Goal: Task Accomplishment & Management: Complete application form

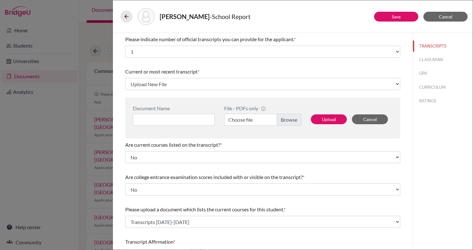
select select "1"
select select "Upload New File"
select select "1"
select select "670452"
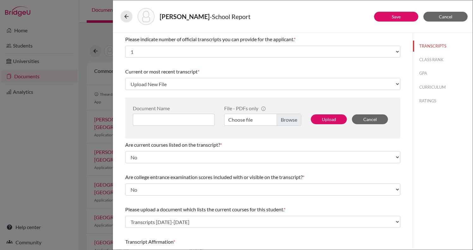
select select "0"
click at [325, 118] on button "Upload" at bounding box center [329, 119] width 36 height 10
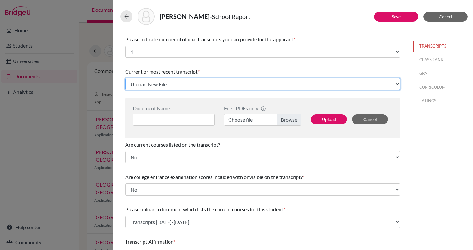
click at [337, 80] on select "Select existing document or upload a new one Transcripts 2022-2025 Upload New F…" at bounding box center [262, 84] width 275 height 12
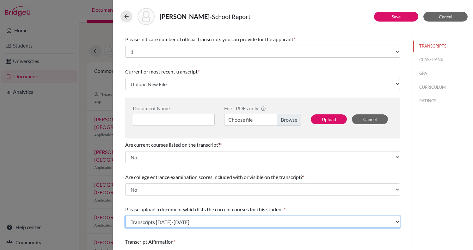
click at [252, 222] on select "Select existing document or upload a new one Transcripts 2022-2025 Upload New F…" at bounding box center [262, 221] width 275 height 12
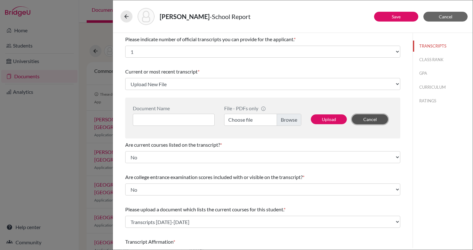
click at [379, 120] on button "Cancel" at bounding box center [370, 119] width 36 height 10
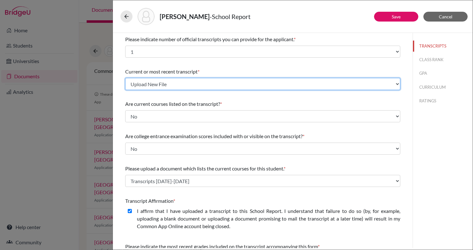
click at [272, 85] on select "Select existing document or upload a new one Transcripts 2022-2025 Upload New F…" at bounding box center [262, 84] width 275 height 12
select select "670453"
click at [125, 78] on select "Select existing document or upload a new one Transcripts 2022-2025 Upload New F…" at bounding box center [262, 84] width 275 height 12
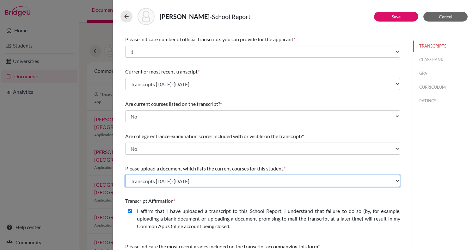
click at [189, 180] on select "Select existing document or upload a new one Transcripts 2022-2025 Upload New F…" at bounding box center [262, 181] width 275 height 12
select select "Upload New File"
click at [125, 175] on select "Select existing document or upload a new one Transcripts 2022-2025 Upload New F…" at bounding box center [262, 181] width 275 height 12
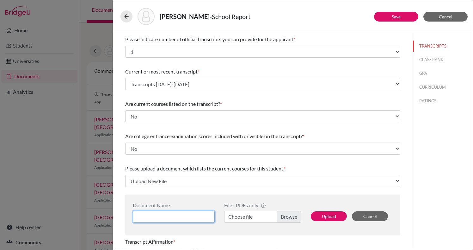
click at [195, 214] on input at bounding box center [174, 216] width 82 height 12
click at [335, 215] on button "Upload" at bounding box center [329, 216] width 36 height 10
click at [291, 218] on label "Choose file" at bounding box center [262, 216] width 77 height 12
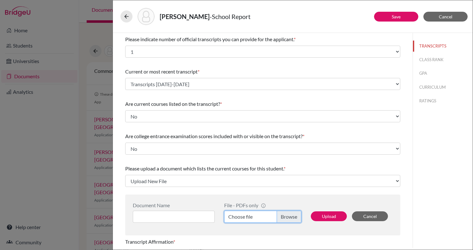
click at [291, 218] on input "Choose file" at bounding box center [262, 216] width 77 height 12
click at [288, 216] on label "ZOOM Unidad 4- evaluación formativa_10nov2020.pdf" at bounding box center [262, 216] width 77 height 12
click at [288, 216] on input "ZOOM Unidad 4- evaluación formativa_10nov2020.pdf" at bounding box center [262, 216] width 77 height 12
click at [287, 216] on label "ZOOM Unidad 4- evaluación formativa_10nov2020.pdf" at bounding box center [262, 216] width 77 height 12
click at [287, 216] on input "ZOOM Unidad 4- evaluación formativa_10nov2020.pdf" at bounding box center [262, 216] width 77 height 12
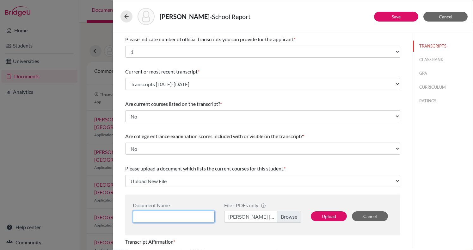
click at [175, 217] on input at bounding box center [174, 216] width 82 height 12
type input "André Leon Senior Course Load"
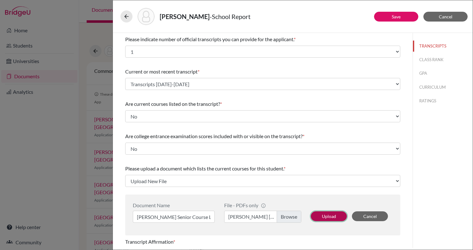
click at [326, 217] on button "Upload" at bounding box center [329, 216] width 36 height 10
select select "1337"
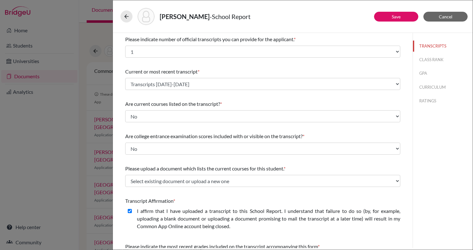
scroll to position [90, 0]
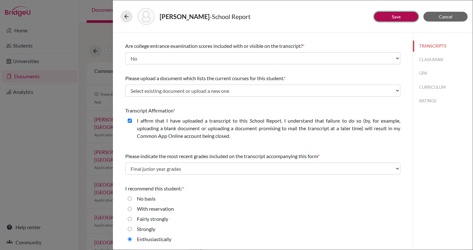
click at [396, 17] on link "Save" at bounding box center [396, 16] width 9 height 5
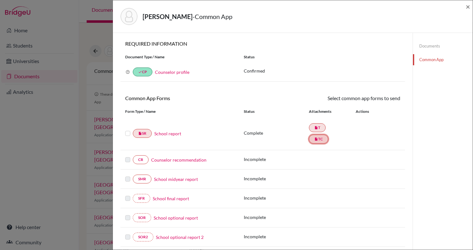
click at [323, 142] on link "insert_drive_file TC" at bounding box center [318, 138] width 19 height 9
click at [321, 139] on link "insert_drive_file TC" at bounding box center [318, 138] width 19 height 9
click at [318, 127] on link "insert_drive_file T" at bounding box center [317, 127] width 17 height 9
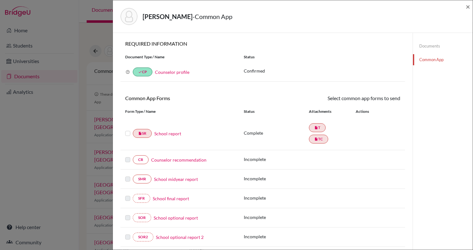
click at [435, 43] on link "Documents" at bounding box center [443, 45] width 60 height 11
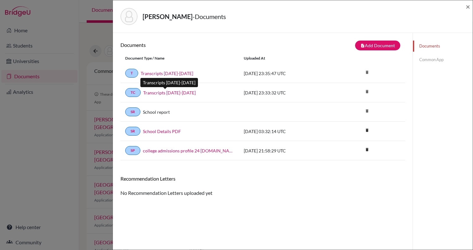
click at [175, 92] on link "Transcripts 2022-2025" at bounding box center [169, 92] width 53 height 7
click at [437, 59] on link "Common App" at bounding box center [443, 59] width 60 height 11
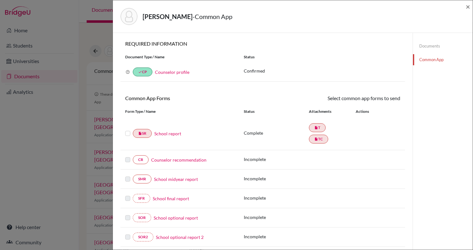
click at [169, 134] on link "School report" at bounding box center [167, 133] width 27 height 7
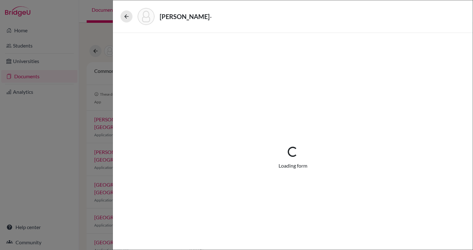
select select "1"
select select "670453"
select select "1"
select select "679284"
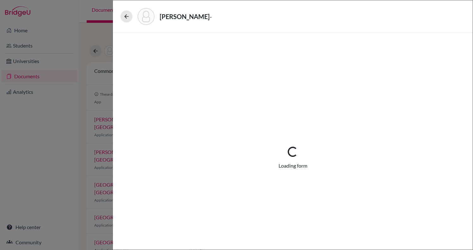
select select "0"
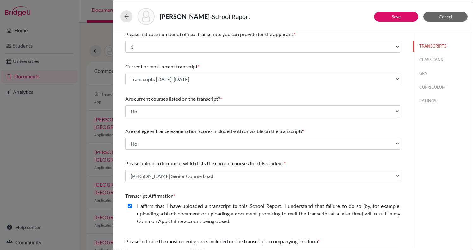
scroll to position [6, 0]
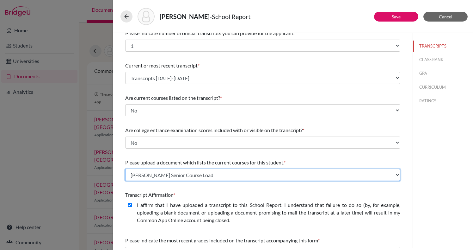
click at [236, 175] on select "Select existing document or upload a new one Transcripts 2022-2025 André Leon S…" at bounding box center [262, 175] width 275 height 12
click at [125, 169] on select "Select existing document or upload a new one Transcripts 2022-2025 André Leon S…" at bounding box center [262, 175] width 275 height 12
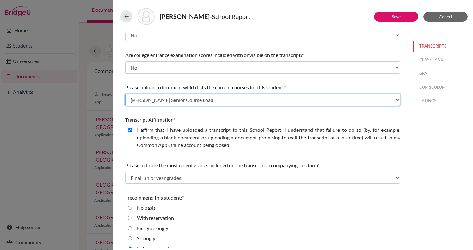
scroll to position [90, 0]
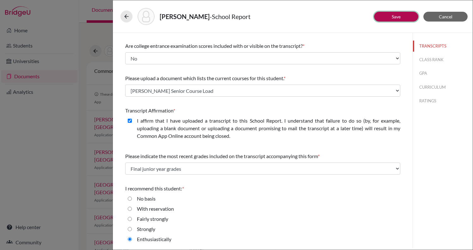
click at [385, 16] on button "Save" at bounding box center [396, 17] width 44 height 10
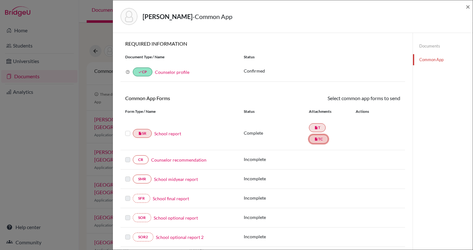
click at [320, 139] on link "insert_drive_file TC" at bounding box center [318, 138] width 19 height 9
click at [436, 43] on link "Documents" at bounding box center [443, 45] width 60 height 11
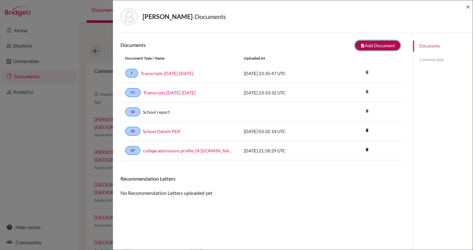
click at [380, 47] on button "note_add Add Document" at bounding box center [377, 45] width 45 height 10
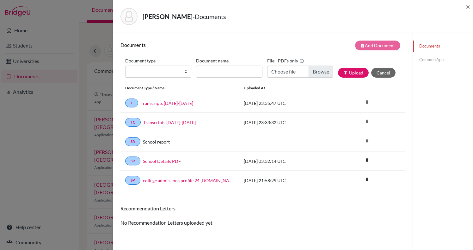
click at [435, 59] on link "Common App" at bounding box center [443, 59] width 60 height 11
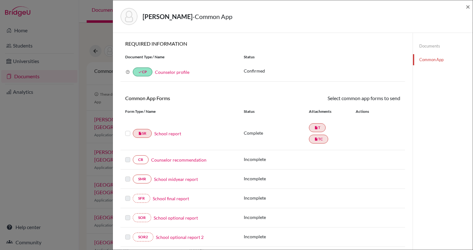
click at [168, 133] on link "School report" at bounding box center [167, 133] width 27 height 7
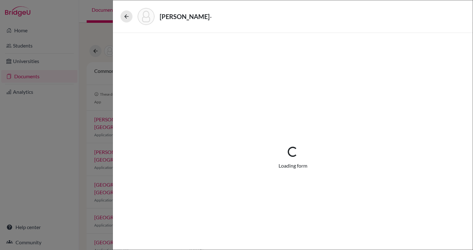
select select "1"
select select "670453"
select select "1"
select select "679284"
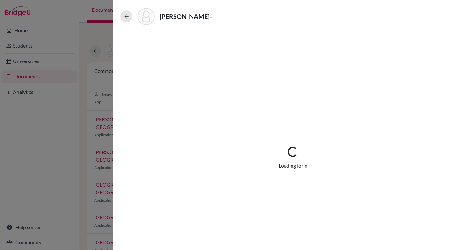
select select "0"
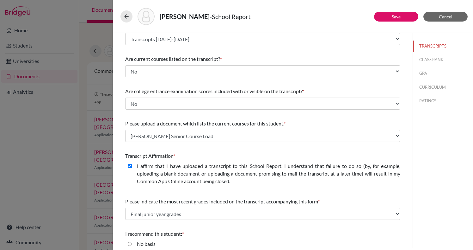
scroll to position [29, 0]
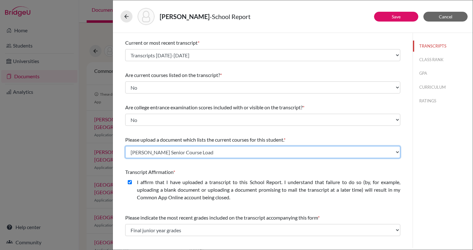
click at [211, 148] on select "Select existing document or upload a new one Transcripts 2022-2025 André Leon S…" at bounding box center [262, 152] width 275 height 12
click at [125, 146] on select "Select existing document or upload a new one Transcripts 2022-2025 André Leon S…" at bounding box center [262, 152] width 275 height 12
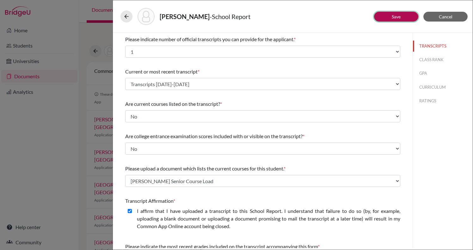
click at [404, 19] on button "Save" at bounding box center [396, 17] width 44 height 10
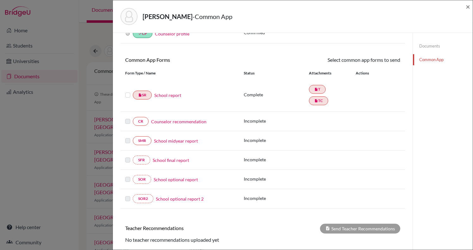
scroll to position [100, 0]
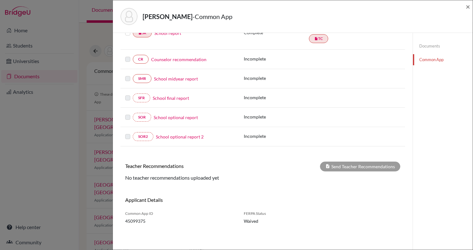
click at [429, 41] on link "Documents" at bounding box center [443, 45] width 60 height 11
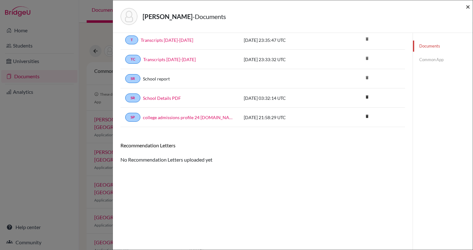
click at [468, 6] on span "×" at bounding box center [468, 6] width 4 height 9
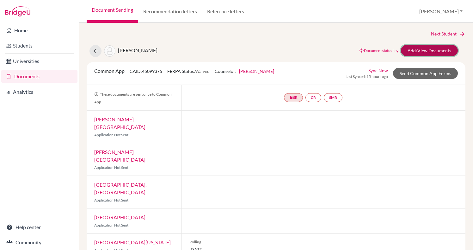
click at [438, 51] on link "Add/View Documents" at bounding box center [429, 50] width 57 height 11
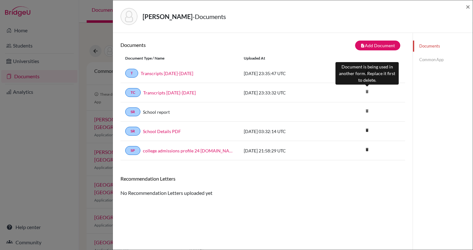
click at [366, 93] on icon "delete" at bounding box center [367, 91] width 9 height 9
click at [367, 91] on icon "delete" at bounding box center [367, 91] width 9 height 9
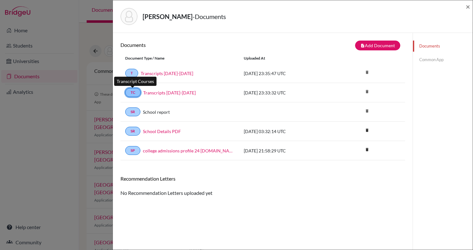
click at [129, 93] on link "TC" at bounding box center [133, 92] width 16 height 9
click at [368, 48] on button "note_add Add Document" at bounding box center [377, 45] width 45 height 10
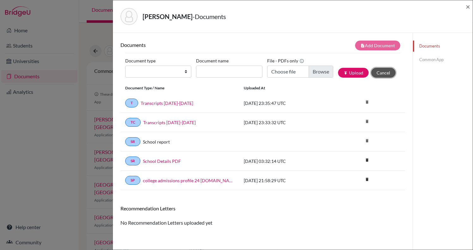
click at [389, 71] on button "Cancel" at bounding box center [383, 73] width 24 height 10
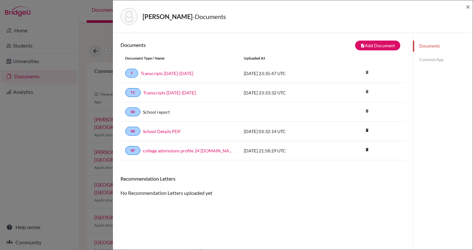
click at [435, 61] on link "Common App" at bounding box center [443, 59] width 60 height 11
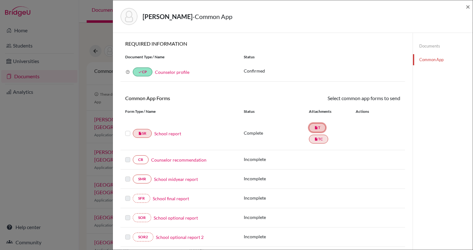
click at [316, 129] on link "insert_drive_file T" at bounding box center [317, 127] width 17 height 9
click at [145, 135] on link "insert_drive_file SR" at bounding box center [142, 133] width 19 height 9
click at [165, 134] on link "School report" at bounding box center [167, 133] width 27 height 7
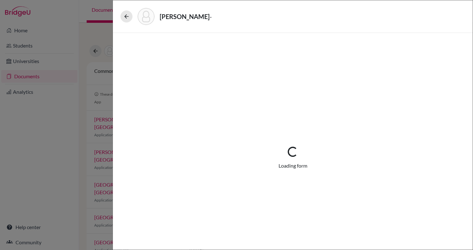
select select "1"
select select "670453"
select select "1"
select select "679284"
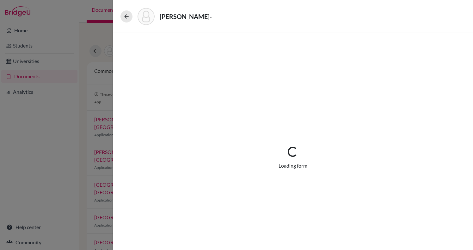
select select "0"
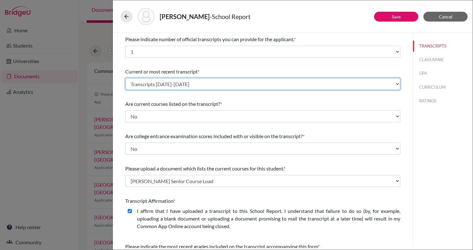
click at [178, 85] on select "Select existing document or upload a new one Transcripts 2022-2025 Upload New F…" at bounding box center [262, 84] width 275 height 12
click at [125, 78] on select "Select existing document or upload a new one Transcripts 2022-2025 Upload New F…" at bounding box center [262, 84] width 275 height 12
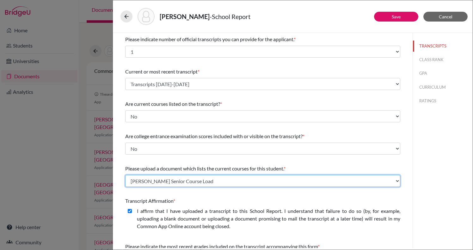
click at [174, 181] on select "Select existing document or upload a new one Transcripts 2022-2025 André Leon S…" at bounding box center [262, 181] width 275 height 12
click at [125, 175] on select "Select existing document or upload a new one Transcripts 2022-2025 André Leon S…" at bounding box center [262, 181] width 275 height 12
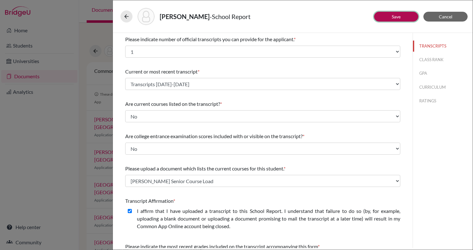
click at [400, 19] on button "Save" at bounding box center [396, 17] width 44 height 10
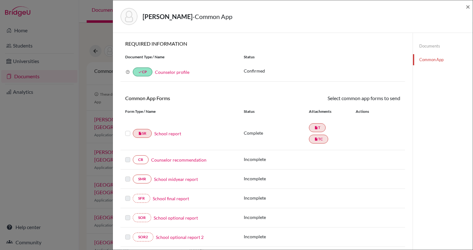
click at [437, 49] on link "Documents" at bounding box center [443, 45] width 60 height 11
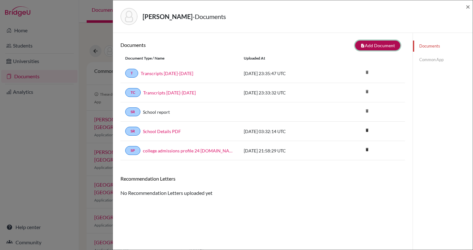
click at [381, 43] on button "note_add Add Document" at bounding box center [377, 45] width 45 height 10
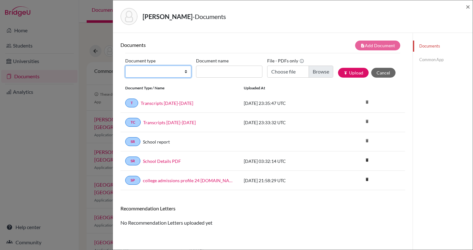
click at [184, 70] on select "Change explanation for Common App reports Counselor recommendation Internationa…" at bounding box center [158, 71] width 66 height 12
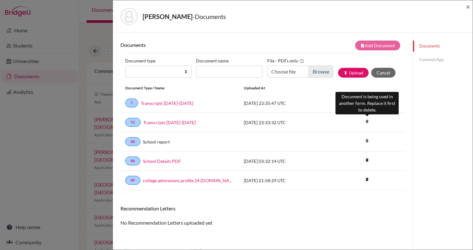
click at [365, 125] on icon "delete" at bounding box center [367, 120] width 9 height 9
click at [368, 121] on icon "delete" at bounding box center [367, 120] width 9 height 9
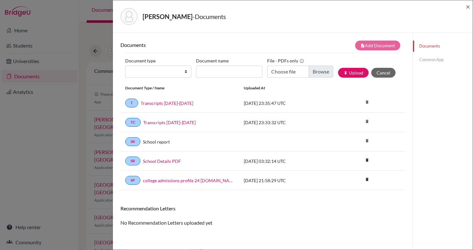
click at [281, 120] on div "2025-09-24 23:33:32 UTC" at bounding box center [286, 122] width 95 height 7
click at [183, 72] on select "Change explanation for Common App reports Counselor recommendation Internationa…" at bounding box center [158, 71] width 66 height 12
select select "45"
click at [125, 65] on select "Change explanation for Common App reports Counselor recommendation Internationa…" at bounding box center [158, 71] width 66 height 12
click at [235, 74] on input "Document name" at bounding box center [229, 71] width 66 height 12
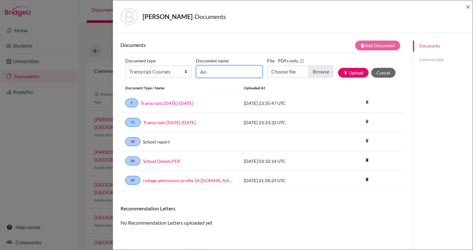
type input "A"
click at [385, 73] on button "Cancel" at bounding box center [383, 73] width 24 height 10
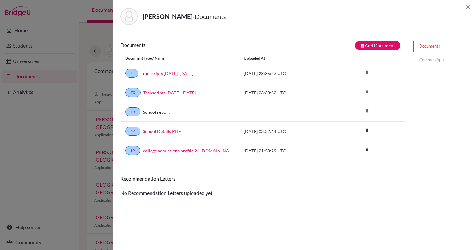
click at [430, 62] on link "Common App" at bounding box center [443, 59] width 60 height 11
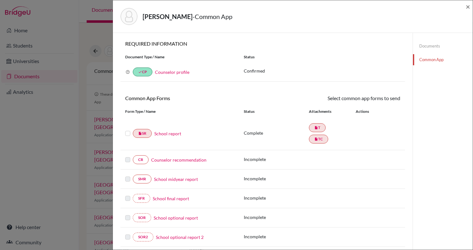
click at [175, 134] on link "School report" at bounding box center [167, 133] width 27 height 7
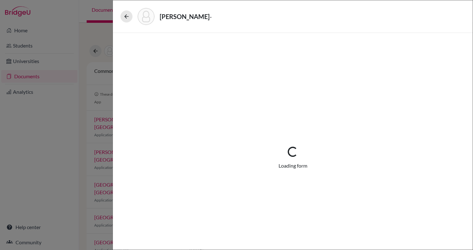
select select "1"
select select "670453"
select select "1"
select select "679284"
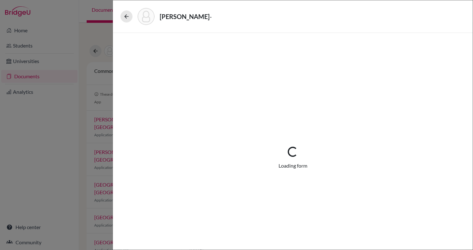
select select "0"
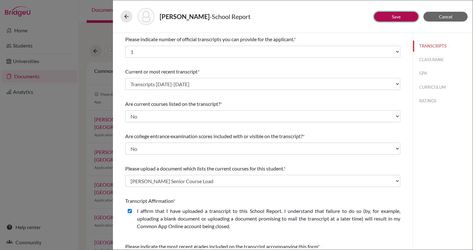
click at [401, 21] on button "Save" at bounding box center [396, 17] width 44 height 10
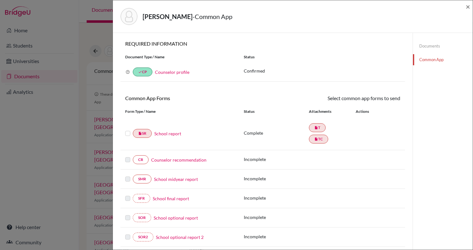
click at [157, 132] on link "School report" at bounding box center [167, 133] width 27 height 7
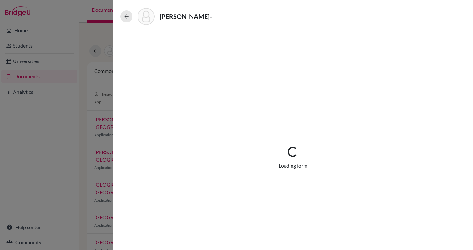
select select "1"
select select "670453"
select select "1"
select select "679284"
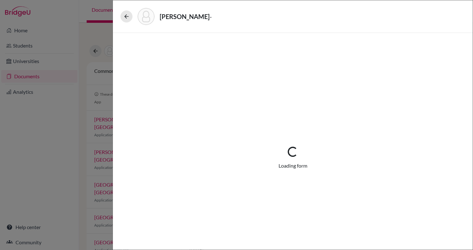
select select "0"
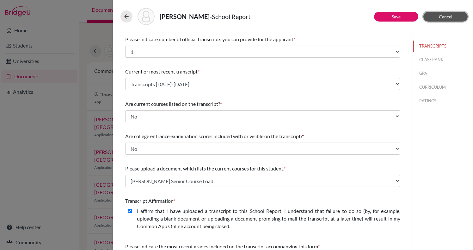
click at [440, 15] on span "Cancel" at bounding box center [446, 16] width 14 height 5
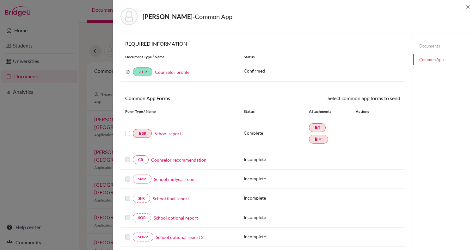
click at [430, 45] on link "Documents" at bounding box center [443, 45] width 60 height 11
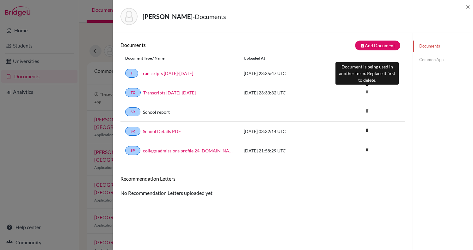
click at [368, 91] on icon "delete" at bounding box center [367, 91] width 9 height 9
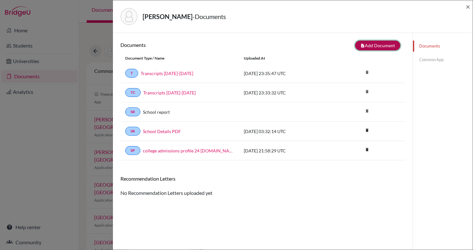
click at [386, 44] on button "note_add Add Document" at bounding box center [377, 45] width 45 height 10
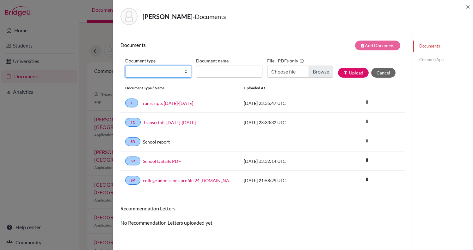
click at [187, 72] on select "Change explanation for Common App reports Counselor recommendation Internationa…" at bounding box center [158, 71] width 66 height 12
select select "45"
click at [125, 65] on select "Change explanation for Common App reports Counselor recommendation Internationa…" at bounding box center [158, 71] width 66 height 12
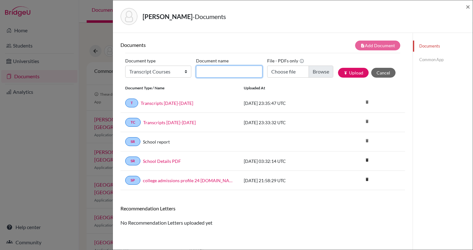
click at [235, 72] on input "Document name" at bounding box center [229, 71] width 66 height 12
type input "André León Senior Courses"
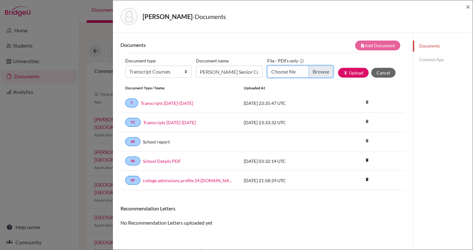
scroll to position [0, 0]
click at [319, 74] on input "Choose file" at bounding box center [300, 71] width 66 height 12
click at [106, 70] on div "León, André - Documents × Documents note_add Add Document Document type Change …" at bounding box center [236, 125] width 473 height 250
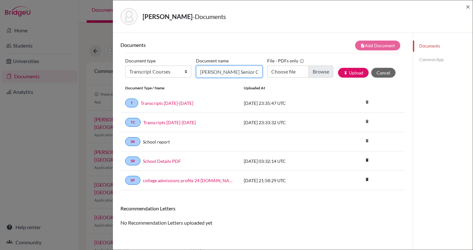
click at [258, 70] on input "André León Senior Courses" at bounding box center [229, 71] width 66 height 12
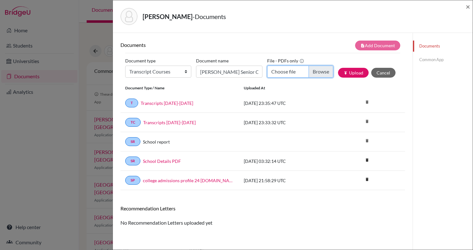
click at [322, 73] on input "Choose file" at bounding box center [300, 71] width 66 height 12
type input "C:\fakepath\Courses taken by André León School Year 2025-2026 (1).pdf"
click at [360, 76] on button "publish Upload" at bounding box center [353, 73] width 31 height 10
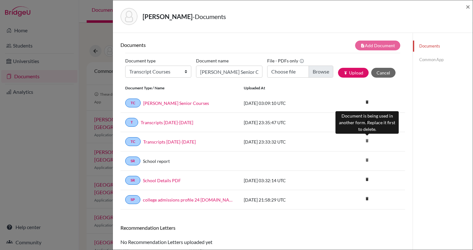
click at [368, 139] on icon "delete" at bounding box center [367, 140] width 9 height 9
click at [365, 140] on icon "delete" at bounding box center [367, 140] width 9 height 9
click at [367, 138] on icon "delete" at bounding box center [367, 140] width 9 height 9
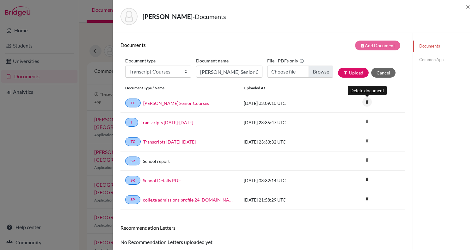
click at [364, 105] on icon "delete" at bounding box center [367, 101] width 9 height 9
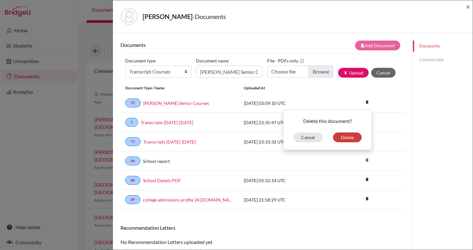
click at [329, 96] on div "TC André León Senior Courses 2025-10-08 03:09:10 UTC delete Delete this documen…" at bounding box center [263, 102] width 285 height 19
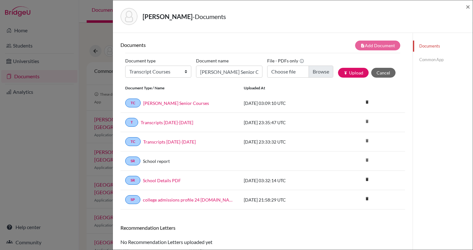
click at [431, 60] on link "Common App" at bounding box center [443, 59] width 60 height 11
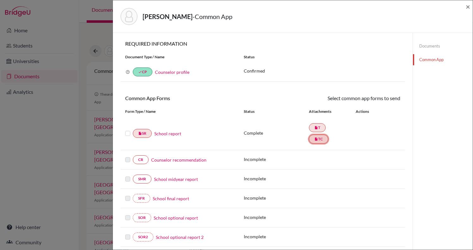
click at [322, 140] on link "insert_drive_file TC" at bounding box center [318, 138] width 19 height 9
click at [178, 134] on link "School report" at bounding box center [167, 133] width 27 height 7
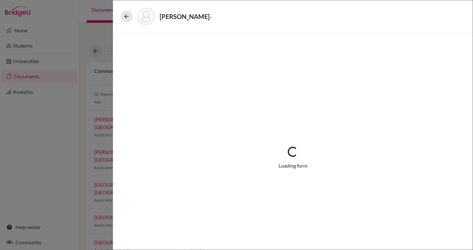
select select "1"
select select "670453"
select select "1"
select select "679284"
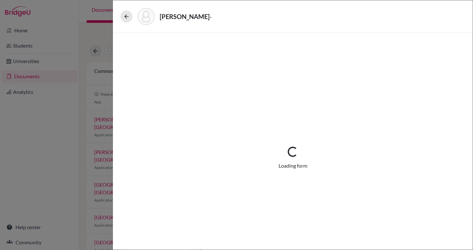
select select "0"
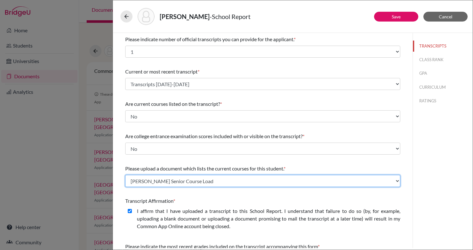
click at [196, 182] on select "Select existing document or upload a new one Transcripts 2022-2025 André León S…" at bounding box center [262, 181] width 275 height 12
select select "679285"
click at [125, 175] on select "Select existing document or upload a new one Transcripts 2022-2025 André León S…" at bounding box center [262, 181] width 275 height 12
click at [192, 183] on select "Select existing document or upload a new one Transcripts 2022-2025 André León S…" at bounding box center [262, 181] width 275 height 12
click at [125, 175] on select "Select existing document or upload a new one Transcripts 2022-2025 André León S…" at bounding box center [262, 181] width 275 height 12
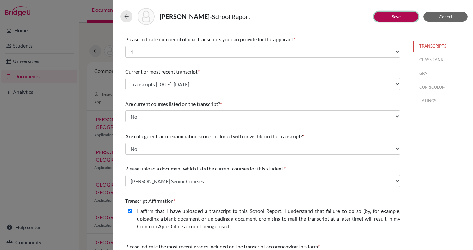
click at [389, 16] on button "Save" at bounding box center [396, 17] width 44 height 10
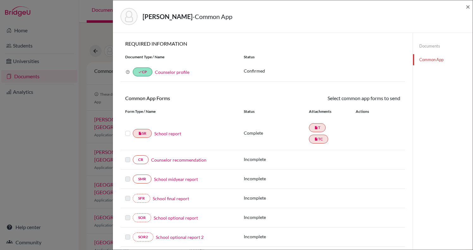
click at [165, 132] on link "School report" at bounding box center [167, 133] width 27 height 7
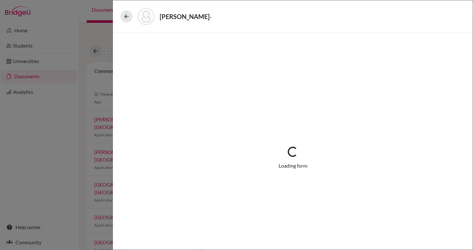
select select "1"
select select "670453"
select select "1"
select select "679285"
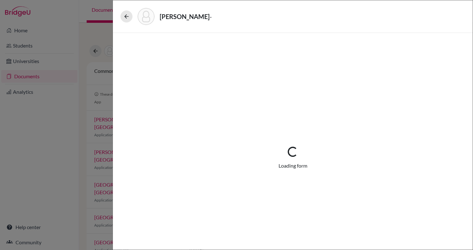
select select "0"
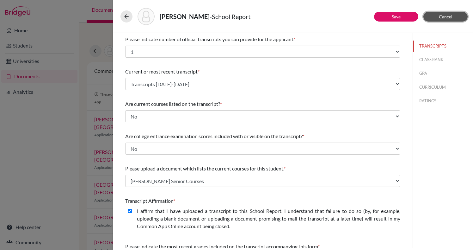
click at [453, 16] on button "Cancel" at bounding box center [446, 17] width 44 height 10
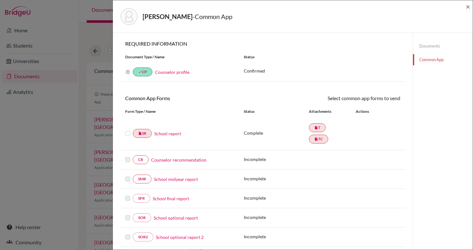
click at [433, 44] on link "Documents" at bounding box center [443, 45] width 60 height 11
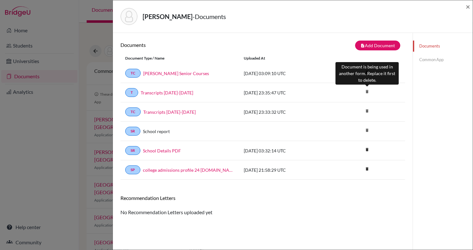
click at [366, 93] on icon "delete" at bounding box center [367, 91] width 9 height 9
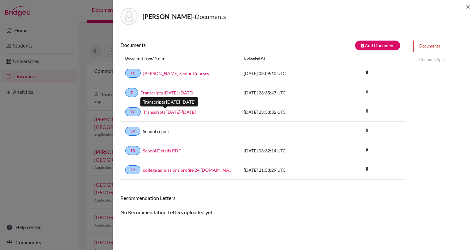
click at [174, 114] on link "Transcripts 2022-2025" at bounding box center [169, 112] width 53 height 7
click at [368, 75] on icon "delete" at bounding box center [367, 71] width 9 height 9
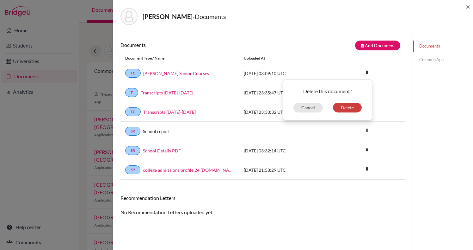
click at [335, 68] on div "TC André León Senior Courses 2025-10-08 03:09:10 UTC delete Delete this documen…" at bounding box center [263, 73] width 285 height 19
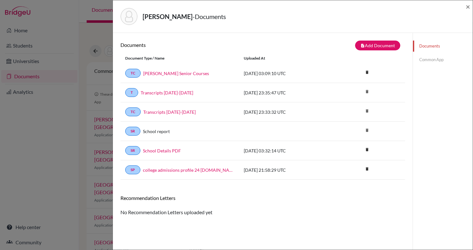
click at [428, 58] on link "Common App" at bounding box center [443, 59] width 60 height 11
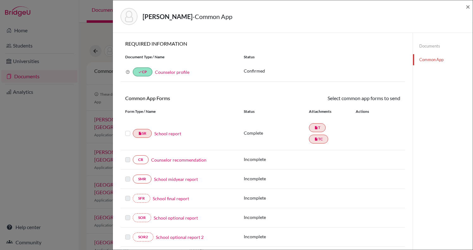
click at [170, 134] on link "School report" at bounding box center [167, 133] width 27 height 7
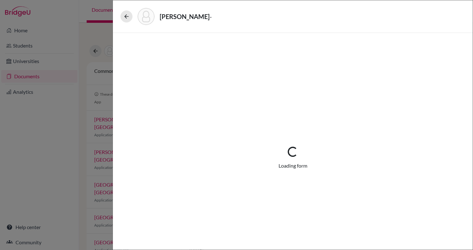
select select "1"
select select "670453"
select select "1"
select select "679285"
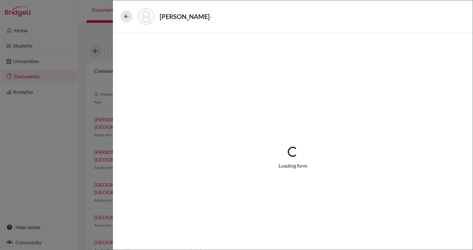
select select "0"
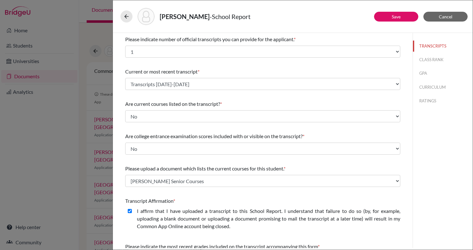
scroll to position [90, 0]
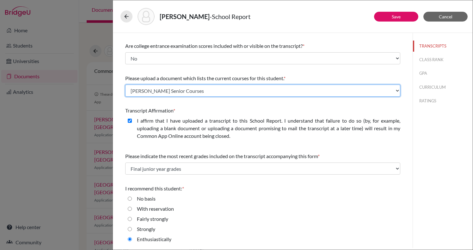
click at [218, 89] on select "Select existing document or upload a new one Transcripts 2022-2025 André León S…" at bounding box center [262, 90] width 275 height 12
click at [125, 84] on select "Select existing document or upload a new one Transcripts 2022-2025 André León S…" at bounding box center [262, 90] width 275 height 12
click at [187, 94] on select "Select existing document or upload a new one Transcripts 2022-2025 André León S…" at bounding box center [262, 90] width 275 height 12
select select "Upload New File"
click at [125, 84] on select "Select existing document or upload a new one Transcripts 2022-2025 André León S…" at bounding box center [262, 90] width 275 height 12
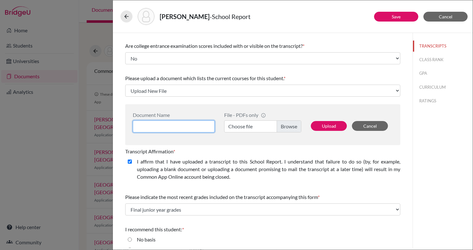
click at [192, 127] on input at bounding box center [174, 126] width 82 height 12
type input "André León Senior Courses"
click at [299, 127] on label "Choose file" at bounding box center [262, 126] width 77 height 12
click at [299, 127] on input "Choose file" at bounding box center [262, 126] width 77 height 12
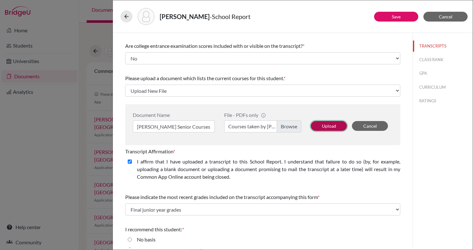
click at [333, 127] on button "Upload" at bounding box center [329, 126] width 36 height 10
select select "679287"
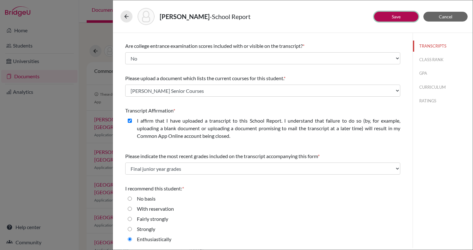
click at [388, 19] on button "Save" at bounding box center [396, 17] width 44 height 10
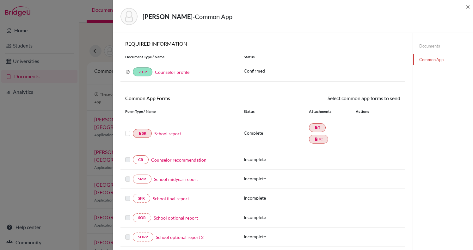
click at [169, 135] on link "School report" at bounding box center [167, 133] width 27 height 7
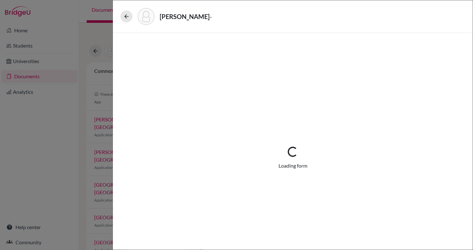
select select "1"
select select "670453"
select select "1"
select select "679287"
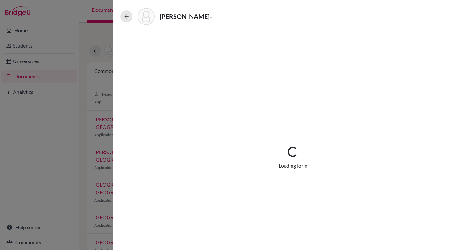
select select "0"
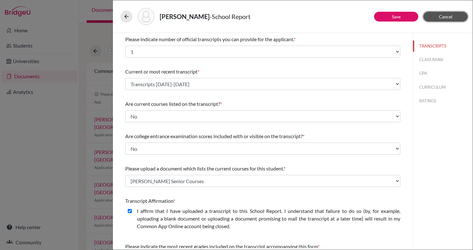
click at [440, 15] on span "Cancel" at bounding box center [446, 16] width 14 height 5
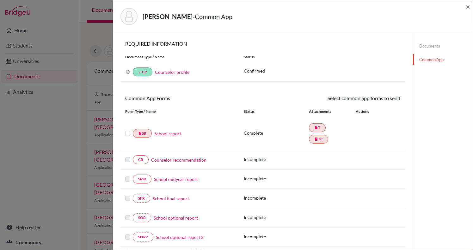
click at [436, 46] on link "Documents" at bounding box center [443, 45] width 60 height 11
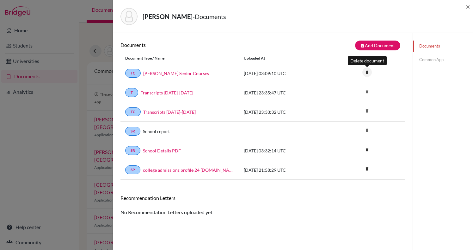
click at [369, 71] on icon "delete" at bounding box center [367, 71] width 9 height 9
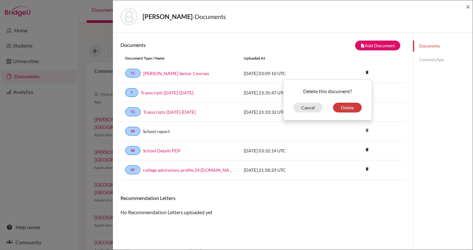
click at [393, 85] on div "T Transcripts 2022-2025 2025-09-24 23:35:47 UTC delete" at bounding box center [263, 92] width 285 height 19
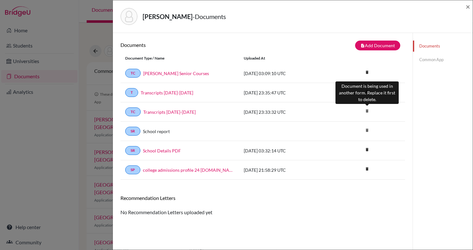
click at [363, 113] on icon "delete" at bounding box center [367, 110] width 9 height 9
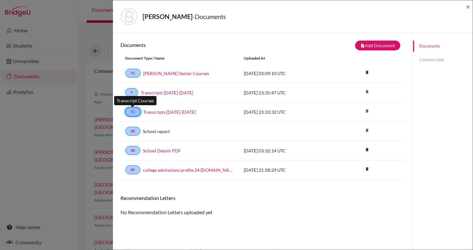
click at [134, 112] on link "TC" at bounding box center [133, 111] width 16 height 9
click at [150, 111] on link "Transcripts 2022-2025" at bounding box center [169, 112] width 53 height 7
click at [469, 7] on span "×" at bounding box center [468, 6] width 4 height 9
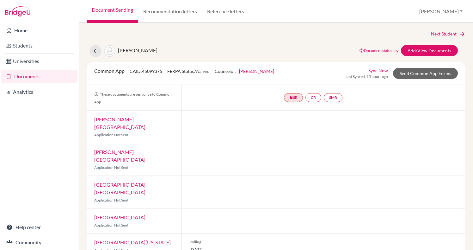
click at [382, 70] on link "Sync Now" at bounding box center [379, 70] width 20 height 7
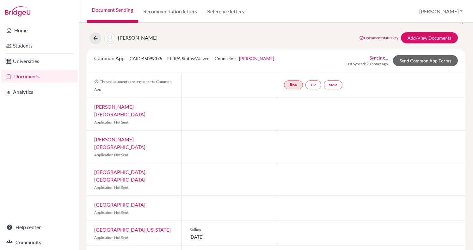
scroll to position [47, 0]
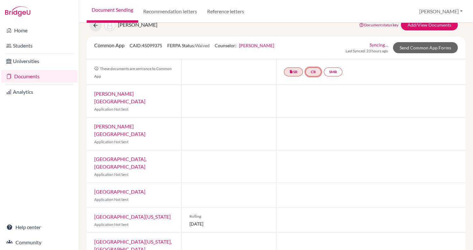
click at [314, 73] on link "CR" at bounding box center [314, 71] width 16 height 9
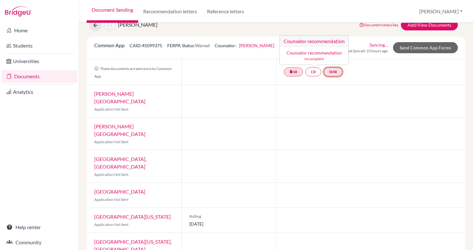
click at [332, 71] on link "SMR" at bounding box center [333, 71] width 19 height 9
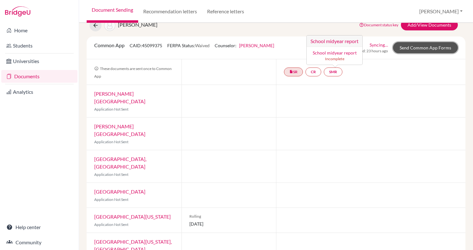
click at [424, 49] on link "Send Common App Forms" at bounding box center [425, 47] width 65 height 11
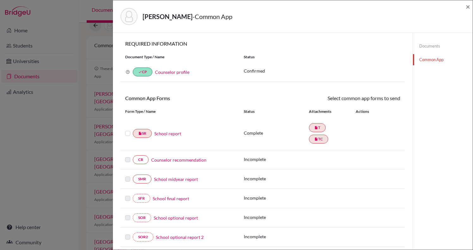
click at [125, 129] on label at bounding box center [127, 129] width 5 height 0
click at [0, 0] on input "checkbox" at bounding box center [0, 0] width 0 height 0
click at [127, 130] on label at bounding box center [127, 130] width 5 height 0
click at [0, 0] on input "checkbox" at bounding box center [0, 0] width 0 height 0
click at [170, 134] on link "School report" at bounding box center [167, 133] width 27 height 7
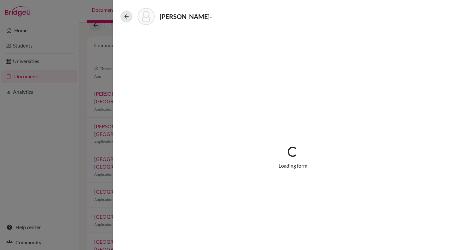
select select "1"
select select "670453"
select select "1"
select select "679287"
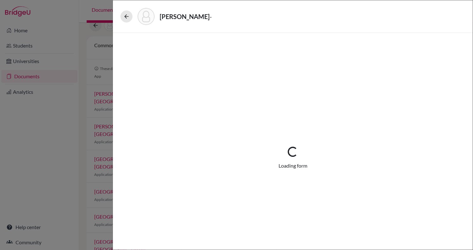
select select "0"
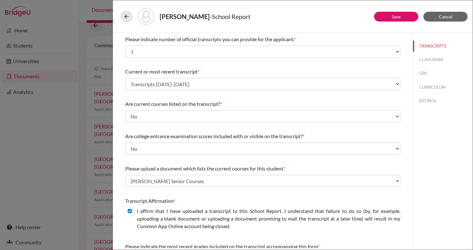
scroll to position [90, 0]
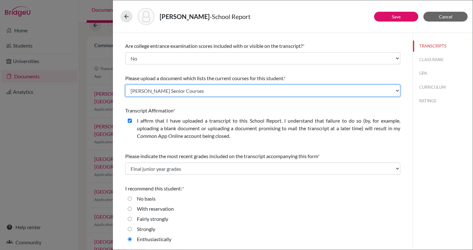
click at [201, 91] on select "Select existing document or upload a new one Transcripts 2022-2025 André León S…" at bounding box center [262, 90] width 275 height 12
click at [125, 84] on select "Select existing document or upload a new one Transcripts 2022-2025 André León S…" at bounding box center [262, 90] width 275 height 12
click at [201, 91] on select "Select existing document or upload a new one Transcripts 2022-2025 André León S…" at bounding box center [262, 90] width 275 height 12
click at [125, 84] on select "Select existing document or upload a new one Transcripts 2022-2025 André León S…" at bounding box center [262, 90] width 275 height 12
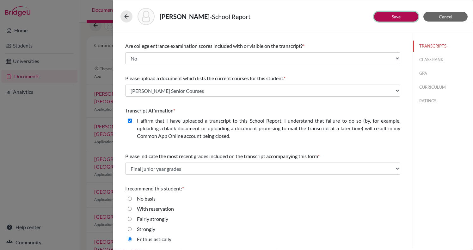
click at [394, 18] on link "Save" at bounding box center [396, 16] width 9 height 5
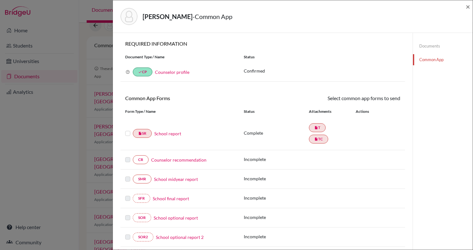
click at [129, 129] on label at bounding box center [127, 129] width 5 height 0
click at [0, 0] on input "checkbox" at bounding box center [0, 0] width 0 height 0
click at [395, 95] on link "Send" at bounding box center [387, 99] width 26 height 10
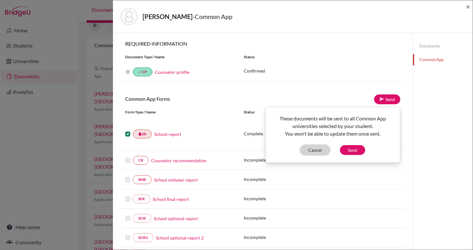
click at [313, 152] on button "Cancel" at bounding box center [315, 150] width 29 height 10
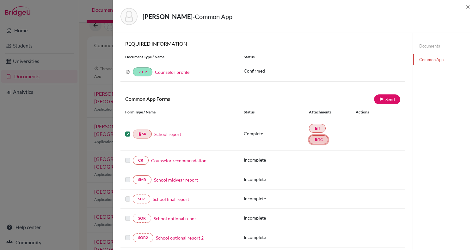
click at [321, 138] on link "insert_drive_file TC" at bounding box center [318, 139] width 19 height 9
click at [126, 130] on label at bounding box center [127, 130] width 5 height 0
click at [0, 0] on input "checkbox" at bounding box center [0, 0] width 0 height 0
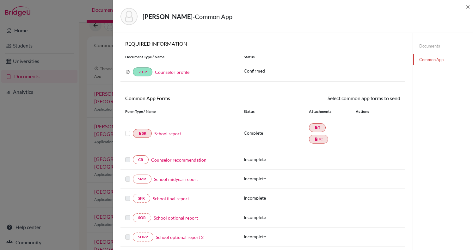
click at [160, 134] on link "School report" at bounding box center [167, 133] width 27 height 7
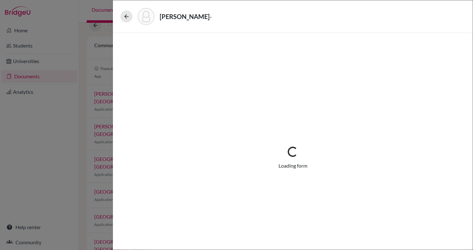
select select "1"
select select "670453"
select select "1"
select select "679287"
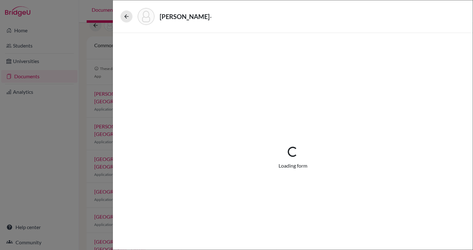
select select "0"
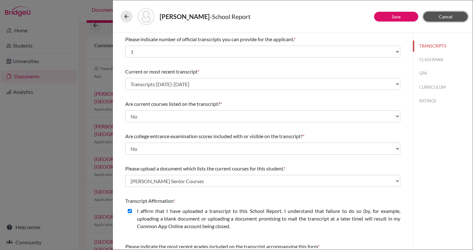
click at [442, 13] on button "Cancel" at bounding box center [446, 17] width 44 height 10
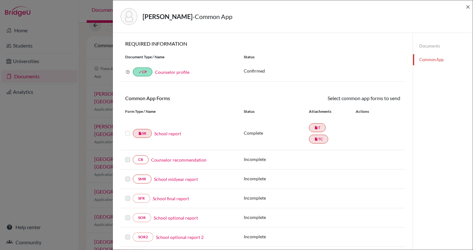
click at [433, 45] on link "Documents" at bounding box center [443, 45] width 60 height 11
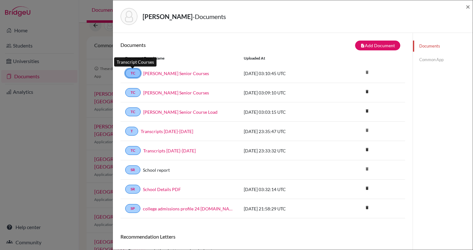
click at [135, 77] on link "TC" at bounding box center [133, 73] width 16 height 9
click at [135, 94] on link "TC" at bounding box center [133, 92] width 16 height 9
click at [135, 117] on div "TC André Leon Senior Course Load 2025-10-08 03:03:15 UTC delete Delete this doc…" at bounding box center [263, 111] width 285 height 19
click at [470, 5] on div "León, André - Documents ×" at bounding box center [293, 16] width 360 height 33
click at [469, 6] on span "×" at bounding box center [468, 6] width 4 height 9
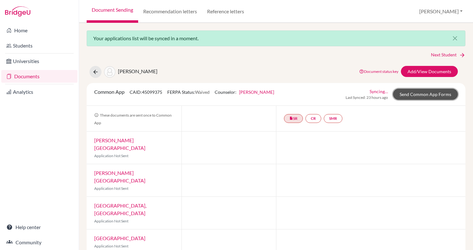
click at [419, 95] on link "Send Common App Forms" at bounding box center [425, 94] width 65 height 11
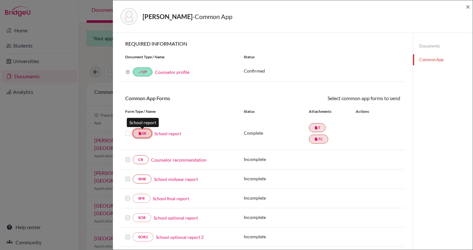
click at [146, 132] on link "insert_drive_file SR" at bounding box center [142, 133] width 19 height 9
click at [163, 134] on link "School report" at bounding box center [167, 133] width 27 height 7
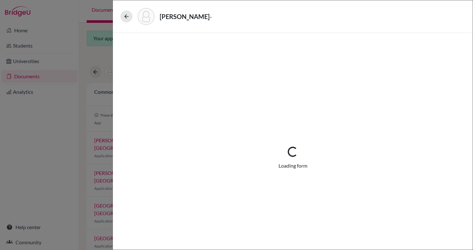
select select "1"
select select "670453"
select select "1"
select select "679287"
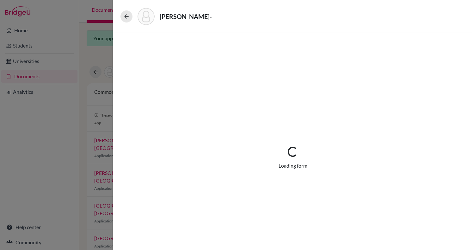
select select "0"
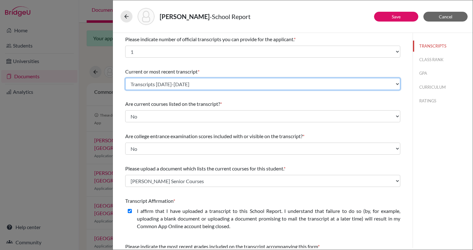
click at [168, 84] on select "Select existing document or upload a new one Transcripts 2022-2025 Upload New F…" at bounding box center [262, 84] width 275 height 12
click at [125, 78] on select "Select existing document or upload a new one Transcripts 2022-2025 Upload New F…" at bounding box center [262, 84] width 275 height 12
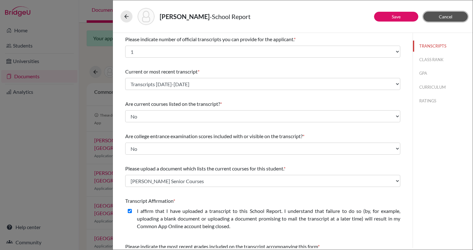
click at [444, 12] on button "Cancel" at bounding box center [446, 17] width 44 height 10
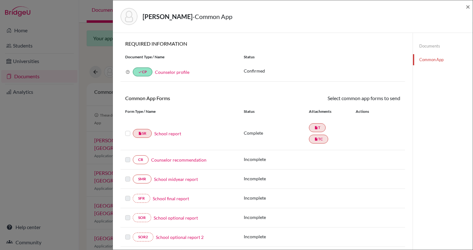
click at [431, 45] on link "Documents" at bounding box center [443, 45] width 60 height 11
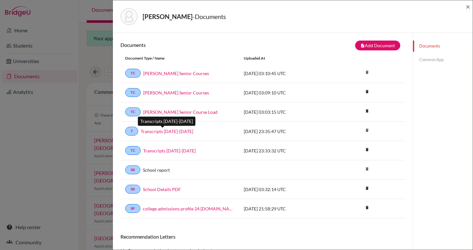
click at [158, 132] on link "Transcripts 2022-2025" at bounding box center [167, 131] width 53 height 7
click at [469, 5] on span "×" at bounding box center [468, 6] width 4 height 9
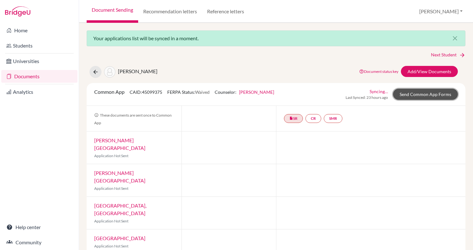
click at [426, 95] on link "Send Common App Forms" at bounding box center [425, 94] width 65 height 11
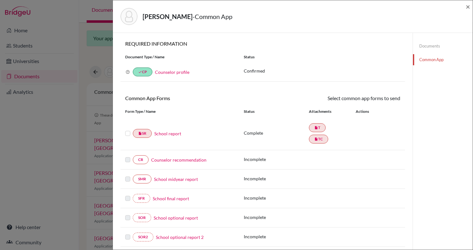
click at [128, 129] on label at bounding box center [127, 129] width 5 height 0
click at [0, 0] on input "checkbox" at bounding box center [0, 0] width 0 height 0
click at [394, 97] on link "Send" at bounding box center [387, 99] width 26 height 10
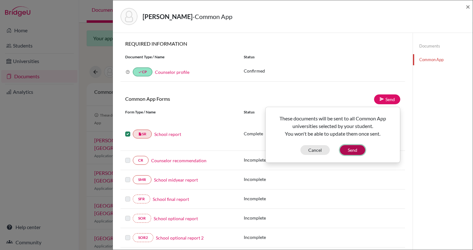
click at [349, 152] on button "Send" at bounding box center [352, 150] width 25 height 10
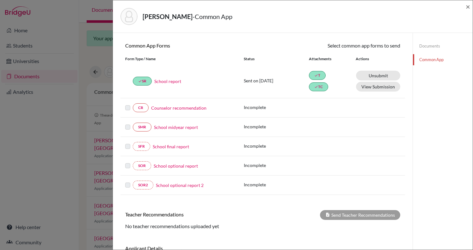
scroll to position [43, 0]
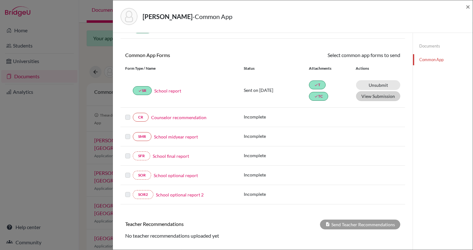
click at [377, 101] on div "Unsubmit This document will be un-submitted from all Common App universities it…" at bounding box center [374, 90] width 52 height 23
click at [377, 101] on button "View Submission" at bounding box center [378, 96] width 44 height 10
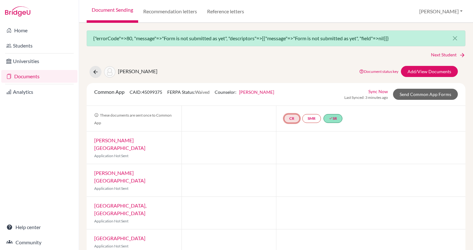
click at [293, 121] on link "CR" at bounding box center [292, 118] width 16 height 9
click at [252, 72] on div "[PERSON_NAME] Document status key TR Requirement. Document not uploaded yet. TR…" at bounding box center [276, 72] width 388 height 12
click at [16, 31] on link "Home" at bounding box center [39, 30] width 76 height 13
